Goal: Ask a question

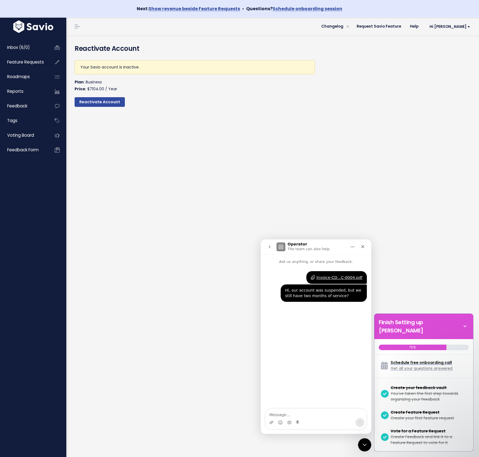
scroll to position [148, 0]
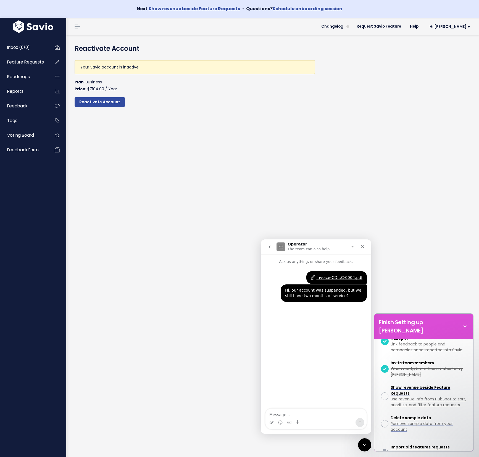
click at [298, 416] on textarea "Message…" at bounding box center [316, 413] width 101 height 9
type textarea "Hello?"
click at [271, 247] on icon "go back" at bounding box center [270, 247] width 4 height 4
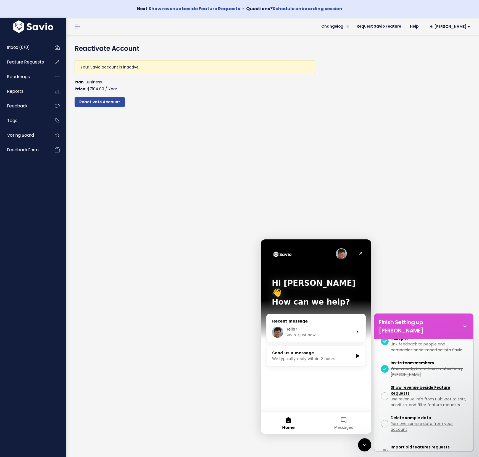
click at [315, 327] on div "Hello?" at bounding box center [320, 330] width 68 height 6
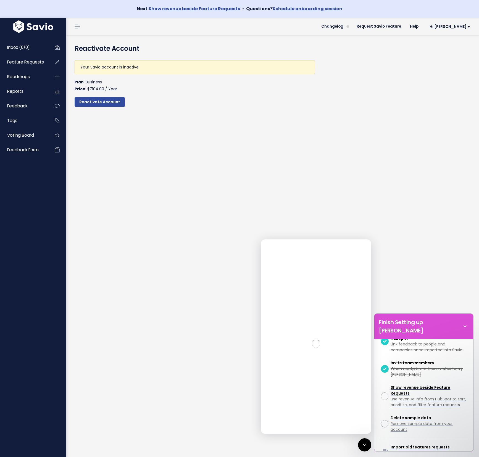
scroll to position [0, 0]
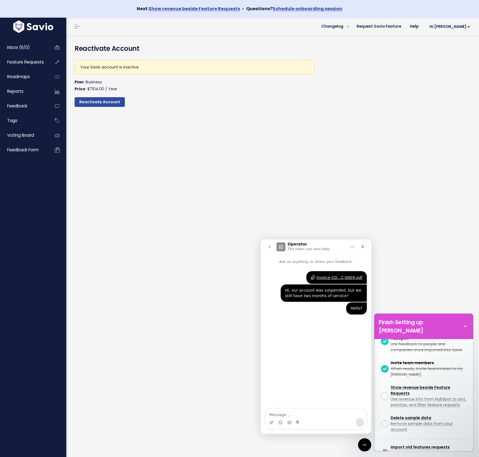
click at [302, 417] on textarea "Message…" at bounding box center [316, 413] width 101 height 9
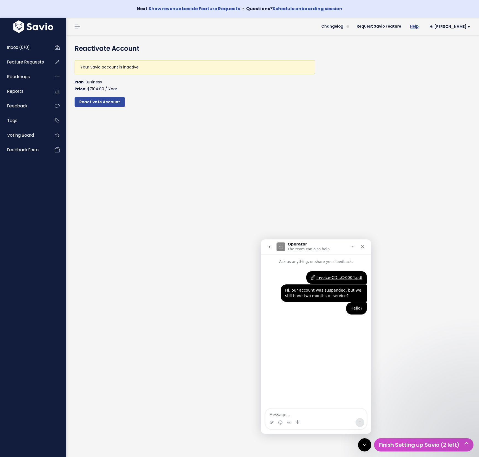
click at [423, 25] on link "Help" at bounding box center [414, 26] width 17 height 8
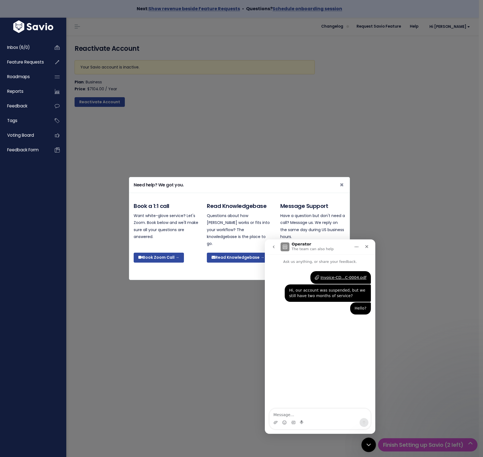
click at [367, 443] on icon "Close Intercom Messenger" at bounding box center [368, 444] width 7 height 7
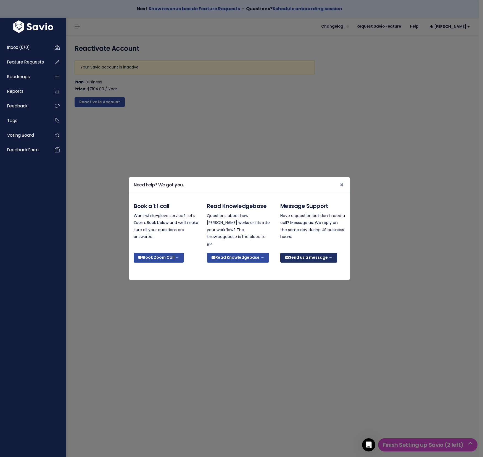
click at [301, 257] on link "Send us a message →" at bounding box center [309, 258] width 57 height 10
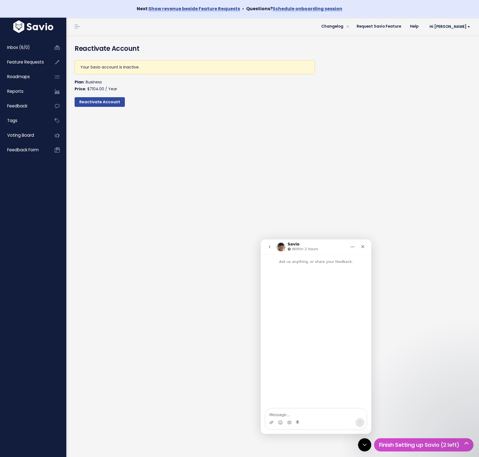
click at [272, 248] on icon "go back" at bounding box center [270, 247] width 4 height 4
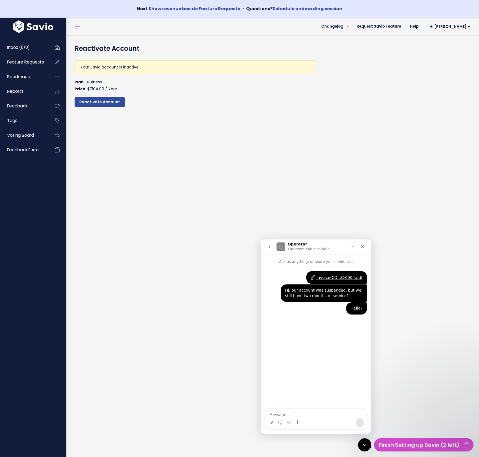
click at [295, 413] on textarea "Message…" at bounding box center [316, 413] width 101 height 9
